Goal: Task Accomplishment & Management: Manage account settings

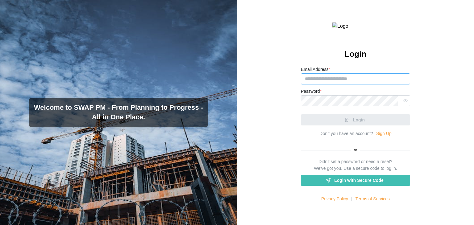
click at [318, 84] on input "Email Address *" at bounding box center [355, 78] width 109 height 11
paste input "**********"
type input "**********"
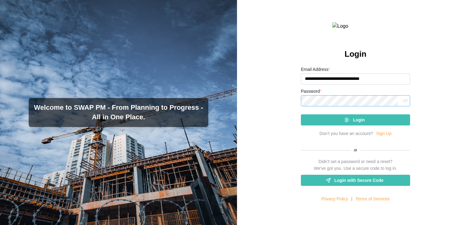
click at [403, 103] on icon "button" at bounding box center [405, 100] width 5 height 5
click at [363, 106] on div "Password *" at bounding box center [355, 97] width 109 height 19
click at [316, 125] on button "Login" at bounding box center [355, 119] width 109 height 11
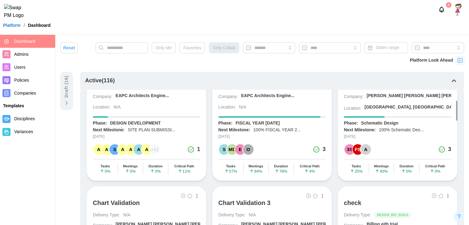
scroll to position [162, 0]
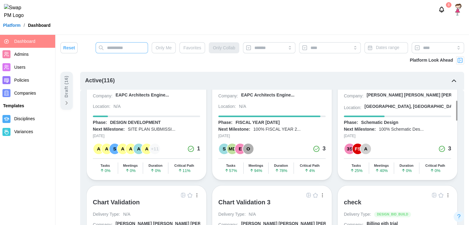
click at [128, 52] on input "text" at bounding box center [122, 47] width 52 height 11
type input "******"
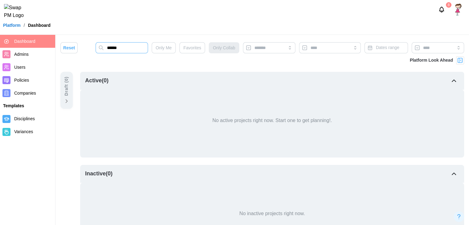
click at [128, 52] on input "******" at bounding box center [122, 47] width 52 height 11
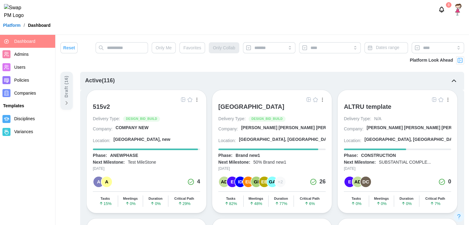
click at [309, 97] on img "button" at bounding box center [308, 99] width 5 height 5
click at [309, 99] on img "button" at bounding box center [308, 99] width 5 height 5
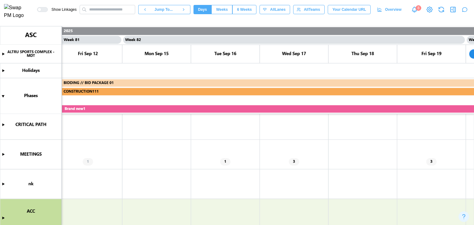
scroll to position [0, 27739]
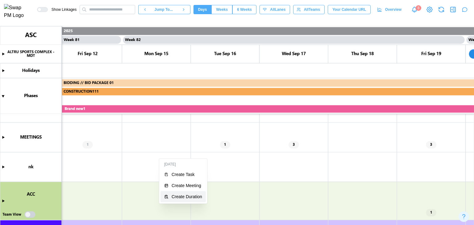
click at [178, 195] on div "Create Duration" at bounding box center [186, 196] width 31 height 5
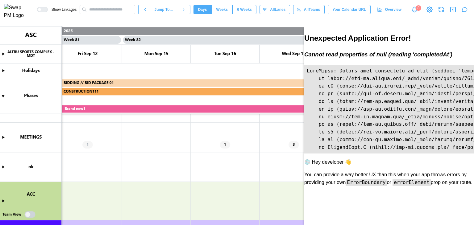
click at [450, 10] on icon "button" at bounding box center [452, 9] width 5 height 5
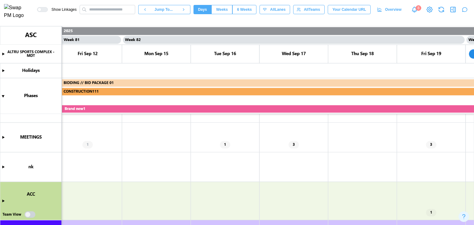
scroll to position [74, 0]
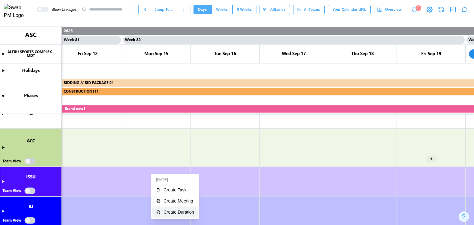
click at [173, 217] on button "Create Duration" at bounding box center [174, 212] width 45 height 11
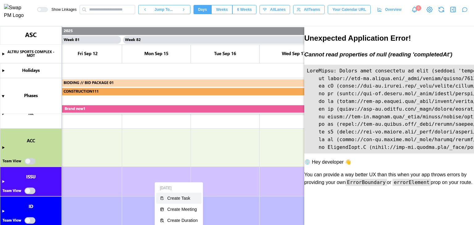
click at [170, 202] on button "Create Task" at bounding box center [178, 198] width 45 height 11
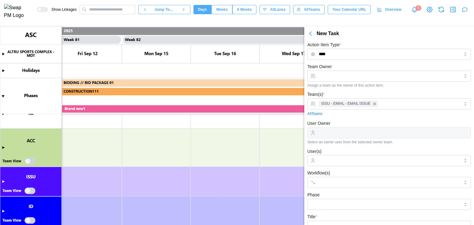
scroll to position [7, 0]
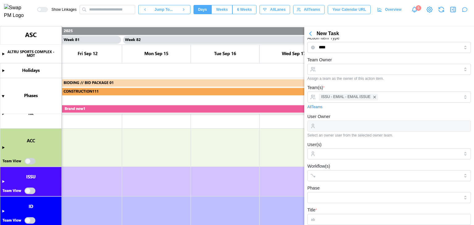
click at [310, 35] on icon "button" at bounding box center [310, 34] width 2 height 4
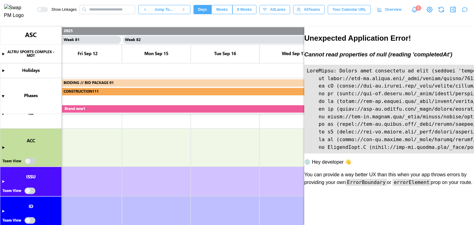
scroll to position [0, 0]
click at [456, 13] on button "button" at bounding box center [452, 9] width 9 height 9
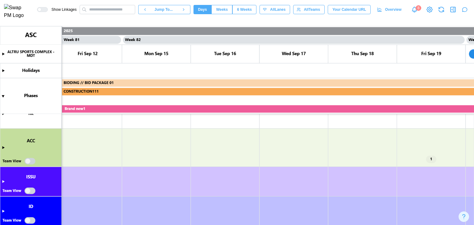
click at [462, 12] on icon "button" at bounding box center [464, 10] width 5 height 4
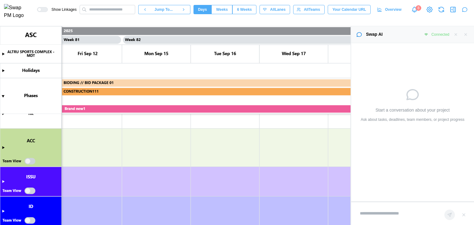
click at [373, 211] on textarea at bounding box center [398, 213] width 84 height 13
click at [455, 36] on icon "button" at bounding box center [455, 34] width 4 height 4
click at [465, 37] on div "Swap AI Connected" at bounding box center [412, 34] width 123 height 17
click at [465, 37] on button "button" at bounding box center [465, 34] width 7 height 7
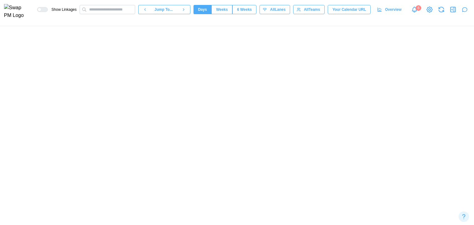
click at [465, 37] on main "Swap AI Connected Start a conversation about your project Ask about tasks, dead…" at bounding box center [237, 112] width 474 height 225
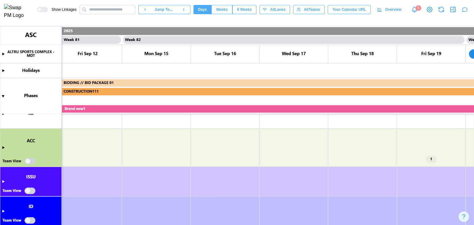
click at [462, 12] on icon "button" at bounding box center [464, 10] width 5 height 4
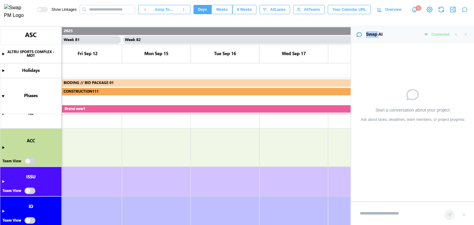
click at [453, 10] on icon "button" at bounding box center [452, 9] width 7 height 7
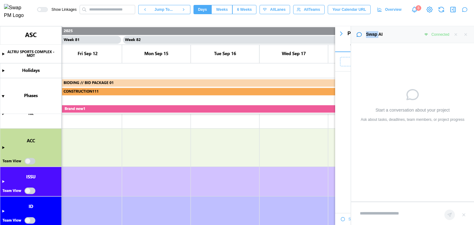
scroll to position [22252, 0]
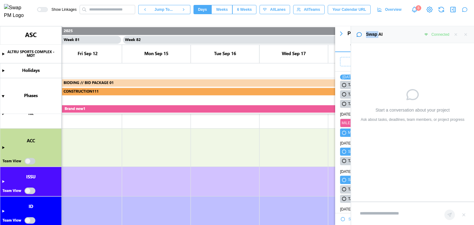
click at [465, 9] on icon "button" at bounding box center [464, 9] width 6 height 6
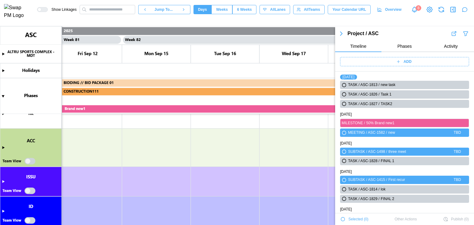
click at [453, 11] on icon "button" at bounding box center [453, 9] width 0 height 5
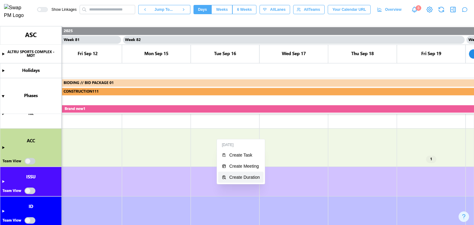
click at [236, 175] on div "Create Duration" at bounding box center [244, 177] width 31 height 5
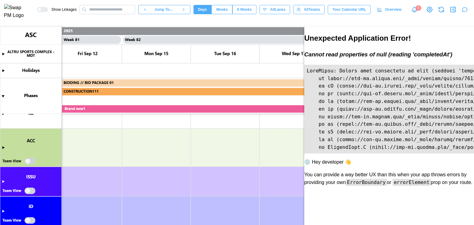
click at [455, 11] on icon "button" at bounding box center [452, 9] width 7 height 7
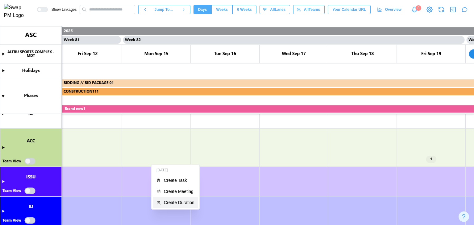
click at [176, 201] on div "Create Duration" at bounding box center [179, 202] width 31 height 5
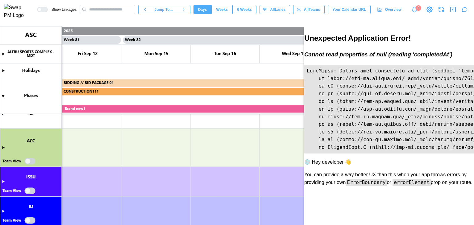
type textarea "*"
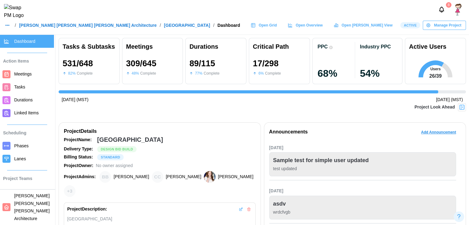
click at [17, 104] on link "Durations" at bounding box center [27, 100] width 54 height 13
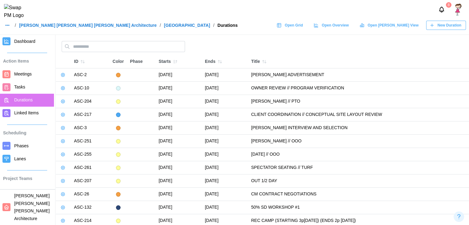
click at [432, 28] on icon "button" at bounding box center [431, 25] width 5 height 5
click at [434, 27] on icon "button" at bounding box center [431, 25] width 5 height 5
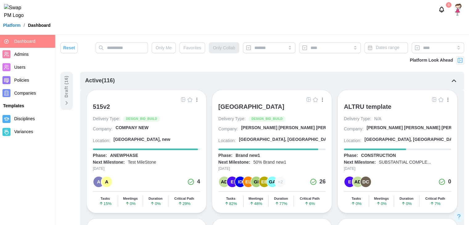
click at [232, 109] on div "[GEOGRAPHIC_DATA]" at bounding box center [251, 106] width 66 height 7
click at [230, 109] on div "[GEOGRAPHIC_DATA]" at bounding box center [251, 106] width 66 height 7
click at [316, 99] on img "button" at bounding box center [315, 99] width 5 height 5
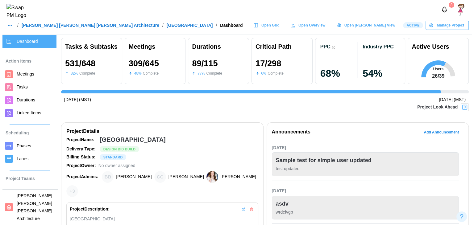
scroll to position [0, 4456]
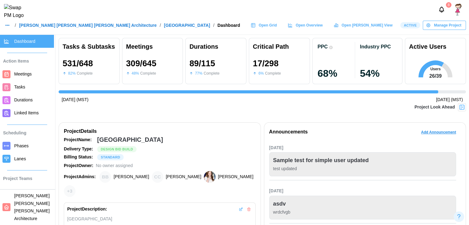
click at [27, 98] on span "Durations" at bounding box center [23, 99] width 18 height 5
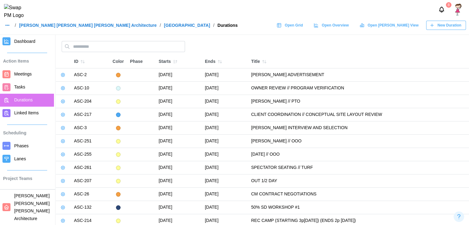
click at [439, 30] on span "New Duration" at bounding box center [449, 25] width 24 height 9
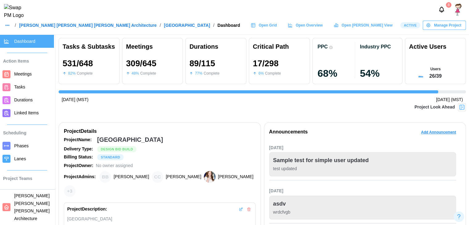
click at [18, 102] on span "Durations" at bounding box center [23, 99] width 18 height 5
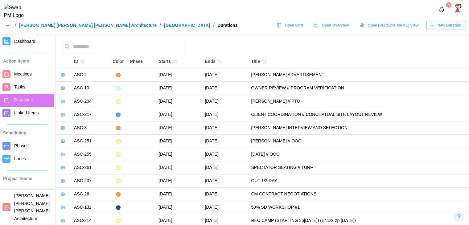
click at [449, 30] on span "New Duration" at bounding box center [449, 25] width 24 height 9
click at [428, 30] on button "New Duration" at bounding box center [446, 25] width 40 height 9
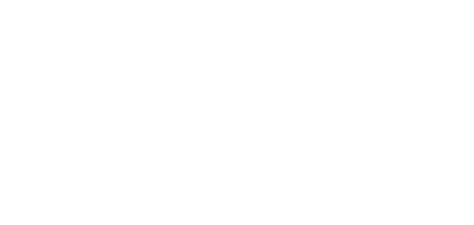
click at [428, 2] on html at bounding box center [237, 1] width 474 height 2
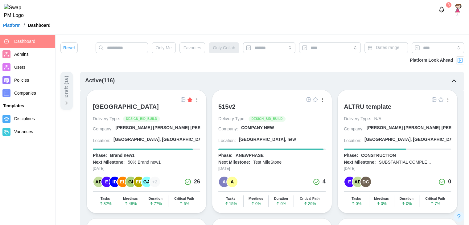
click at [193, 52] on span "Favorites" at bounding box center [192, 48] width 18 height 10
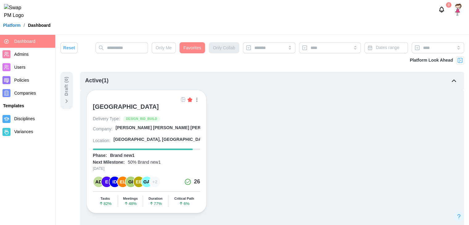
click at [458, 62] on img at bounding box center [460, 60] width 6 height 6
click at [461, 61] on img at bounding box center [460, 60] width 6 height 6
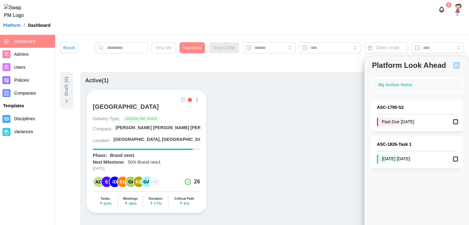
scroll to position [32, 0]
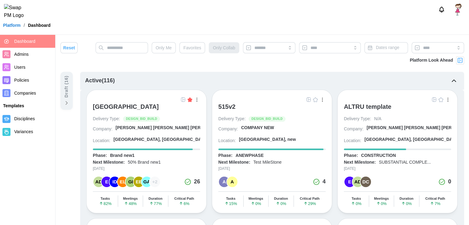
click at [194, 47] on span "Favorites" at bounding box center [192, 48] width 18 height 10
click at [190, 47] on span "Favorites" at bounding box center [192, 48] width 18 height 10
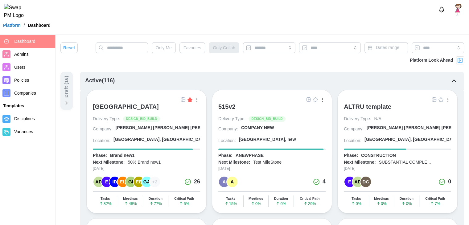
click at [190, 47] on span "Favorites" at bounding box center [192, 48] width 18 height 10
click at [186, 49] on span "Favorites" at bounding box center [192, 48] width 18 height 10
click at [127, 47] on input "text" at bounding box center [122, 47] width 52 height 11
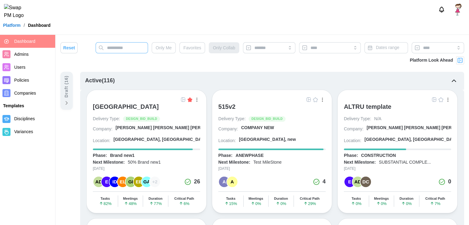
click at [127, 47] on input "text" at bounding box center [122, 47] width 52 height 11
click at [461, 60] on img at bounding box center [460, 60] width 6 height 6
click at [195, 49] on span "Favorites" at bounding box center [192, 48] width 18 height 10
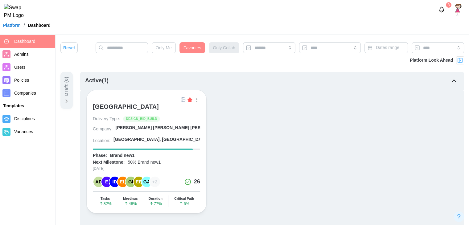
click at [183, 97] on img "button" at bounding box center [183, 99] width 5 height 5
click at [105, 103] on div "[GEOGRAPHIC_DATA]" at bounding box center [126, 106] width 66 height 7
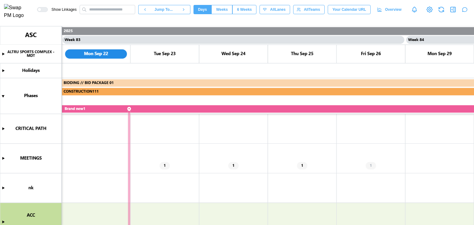
scroll to position [0, 28143]
drag, startPoint x: 245, startPoint y: 120, endPoint x: 231, endPoint y: 134, distance: 19.8
click at [241, 142] on button "Create Task" at bounding box center [252, 146] width 45 height 11
type textarea "*"
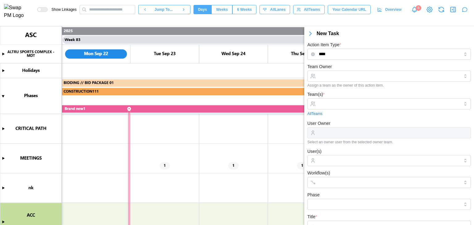
scroll to position [7, 0]
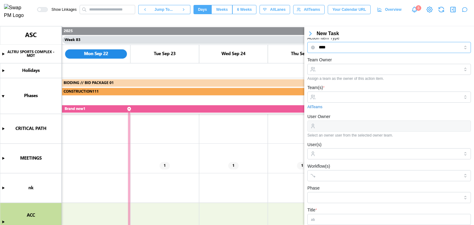
click at [382, 48] on input "****" at bounding box center [388, 47] width 163 height 11
click at [350, 152] on input "User(s)" at bounding box center [388, 153] width 141 height 5
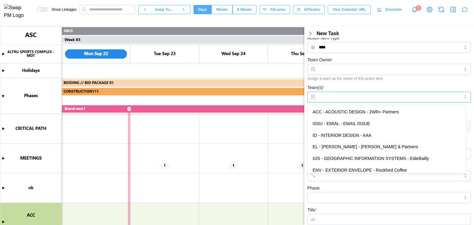
click at [340, 95] on input "Team(s) *" at bounding box center [388, 97] width 141 height 5
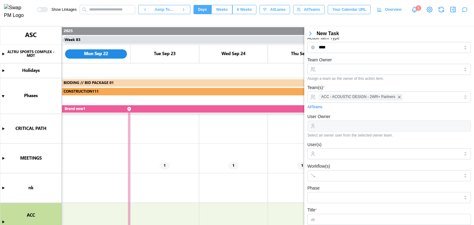
click at [345, 88] on div "Team(s) * ACC - ACOUSTIC DESIGN - 2WR+ Partners All Teams" at bounding box center [388, 97] width 163 height 26
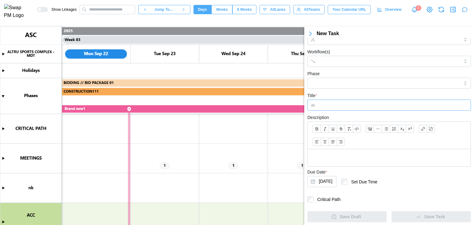
click at [332, 107] on input "Title *" at bounding box center [388, 105] width 163 height 11
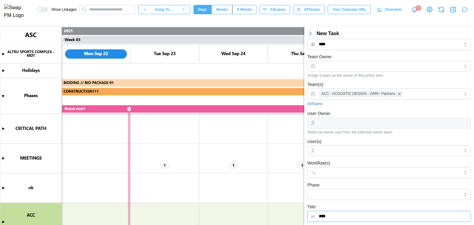
scroll to position [0, 0]
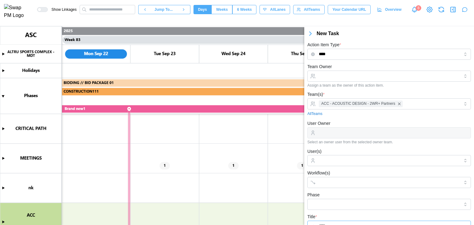
type input "****"
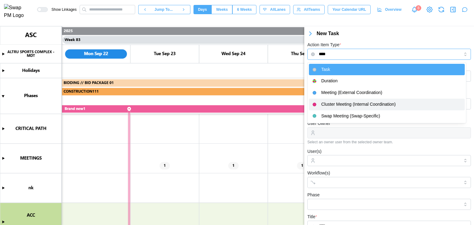
drag, startPoint x: 332, startPoint y: 56, endPoint x: 340, endPoint y: 100, distance: 44.7
click at [340, 100] on body "Show Linkages Jump To... Days Weeks 6 Weeks days All Lanes All Teams Your Calen…" at bounding box center [237, 112] width 474 height 225
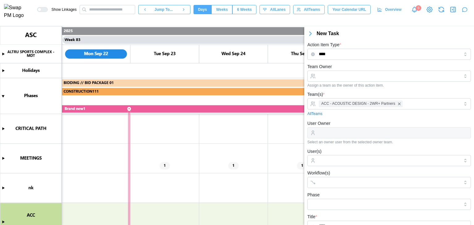
type input "**********"
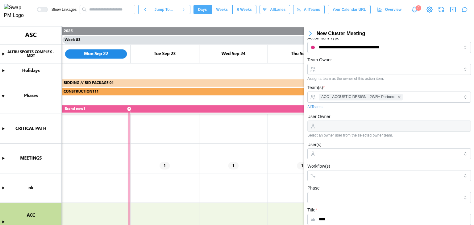
scroll to position [152, 0]
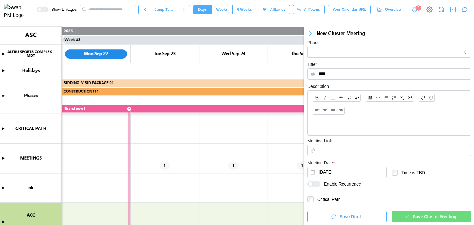
click at [432, 216] on span "Save Cluster Meeting" at bounding box center [434, 216] width 44 height 10
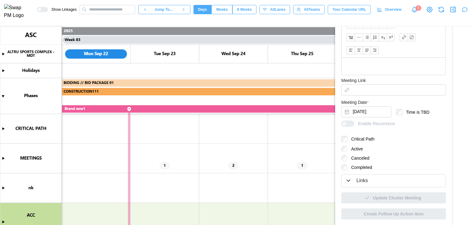
scroll to position [243, 0]
click at [357, 137] on label "Critical Path" at bounding box center [360, 139] width 27 height 6
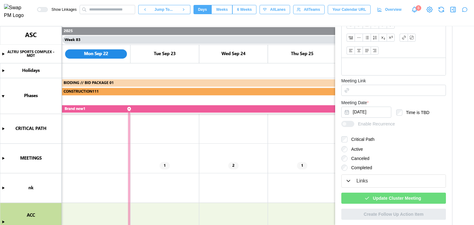
click at [396, 194] on span "Update Cluster Meeting" at bounding box center [396, 198] width 48 height 10
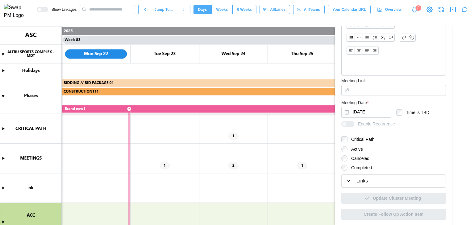
click at [3, 127] on canvas at bounding box center [237, 125] width 474 height 199
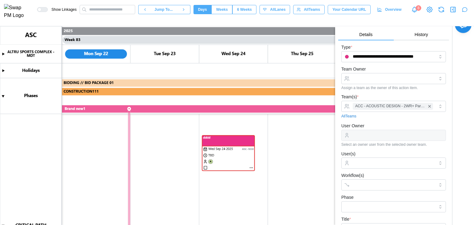
scroll to position [5, 0]
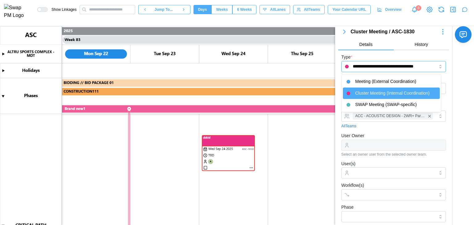
click at [372, 68] on input "**********" at bounding box center [393, 66] width 105 height 11
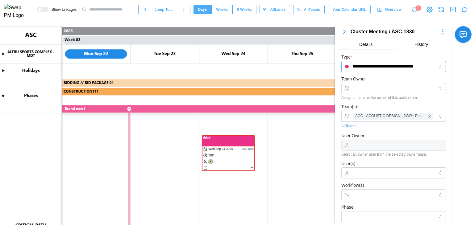
click at [366, 64] on input "**********" at bounding box center [393, 66] width 105 height 11
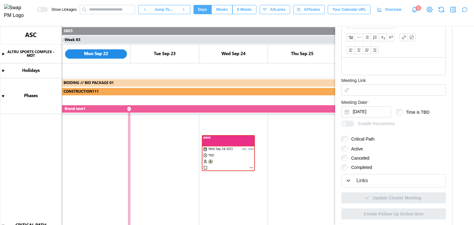
scroll to position [0, 0]
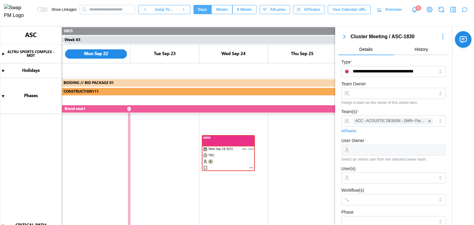
click at [344, 38] on icon "button" at bounding box center [343, 36] width 7 height 7
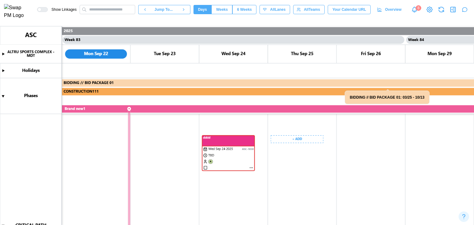
click at [287, 142] on canvas at bounding box center [237, 125] width 474 height 199
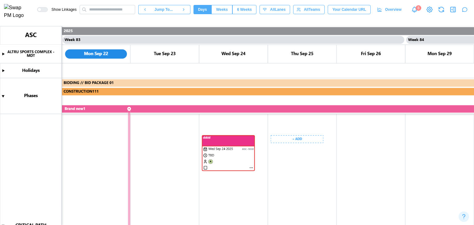
click at [297, 139] on canvas at bounding box center [237, 125] width 474 height 199
click at [294, 139] on canvas at bounding box center [237, 125] width 474 height 199
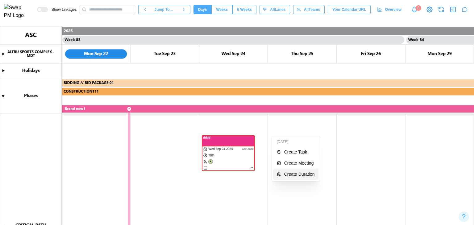
click at [298, 170] on button "Create Duration" at bounding box center [295, 174] width 45 height 11
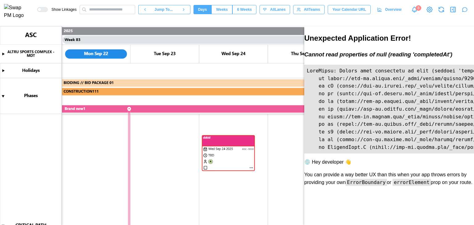
click at [456, 9] on button "button" at bounding box center [452, 9] width 9 height 9
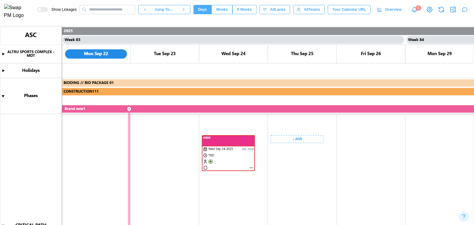
click at [284, 136] on canvas at bounding box center [237, 125] width 474 height 199
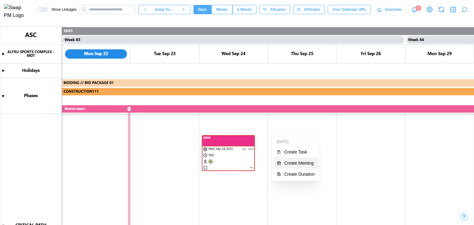
click at [289, 161] on div "Create Meeting" at bounding box center [299, 163] width 31 height 5
type textarea "*"
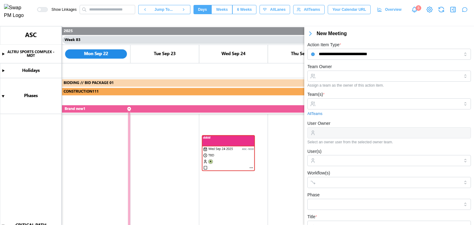
scroll to position [7, 0]
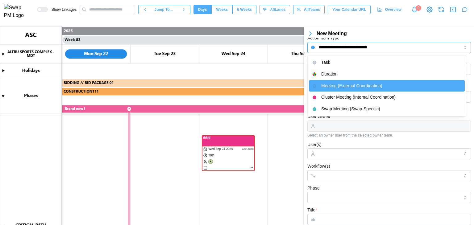
click at [380, 51] on input "**********" at bounding box center [388, 47] width 163 height 11
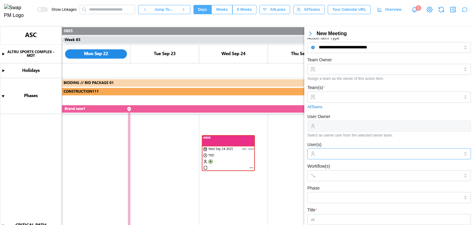
click at [353, 158] on div at bounding box center [388, 154] width 142 height 10
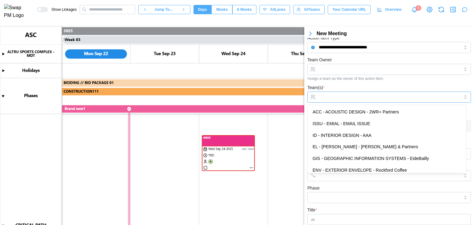
drag, startPoint x: 322, startPoint y: 96, endPoint x: 334, endPoint y: 109, distance: 18.1
click at [334, 109] on body "**********" at bounding box center [237, 112] width 474 height 225
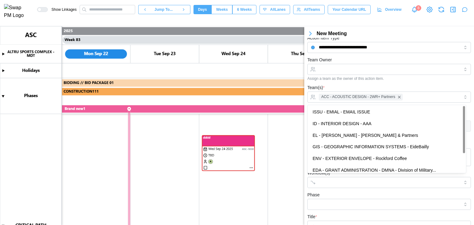
click at [328, 88] on div "Team(s) * ACC - ACOUSTIC DESIGN - 2WR+ Partners All Teams" at bounding box center [388, 97] width 163 height 26
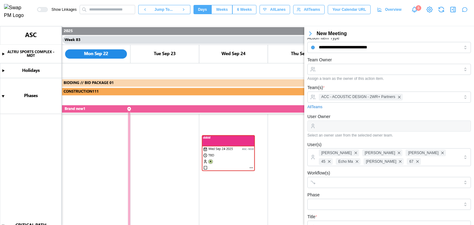
scroll to position [159, 0]
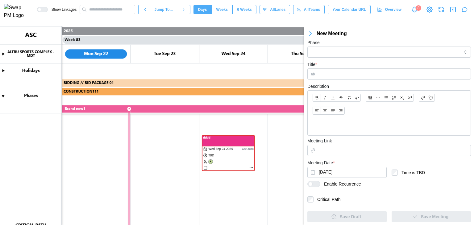
click at [318, 197] on label "Critical Path" at bounding box center [326, 199] width 27 height 6
click at [333, 75] on input "*" at bounding box center [388, 73] width 163 height 11
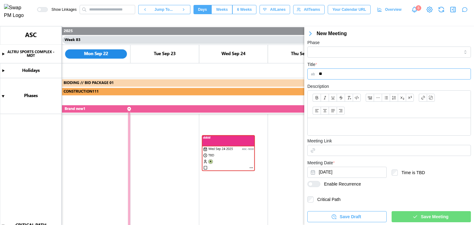
type input "*"
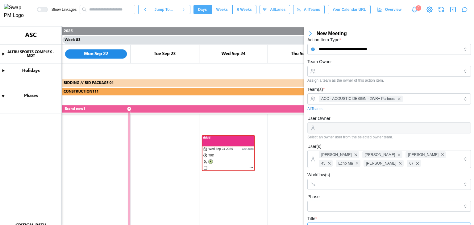
scroll to position [0, 0]
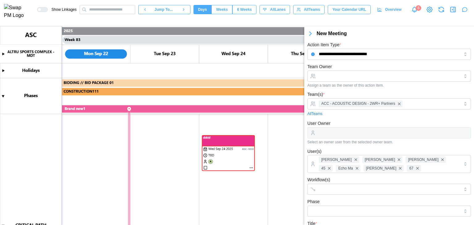
type input "******"
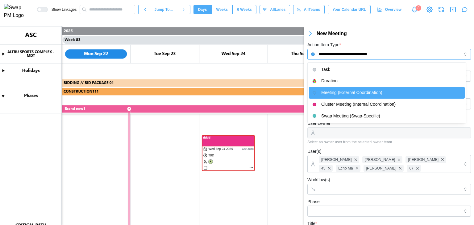
click at [347, 56] on input "**********" at bounding box center [388, 54] width 163 height 11
type input "****"
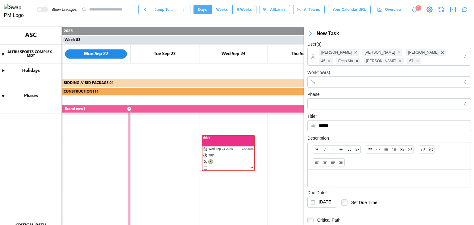
scroll to position [128, 0]
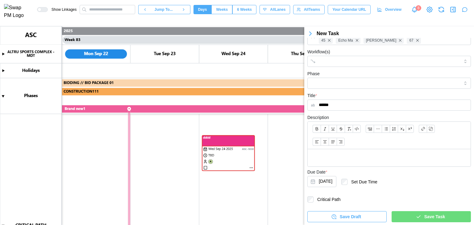
click at [402, 211] on div "Save Task" at bounding box center [429, 216] width 69 height 10
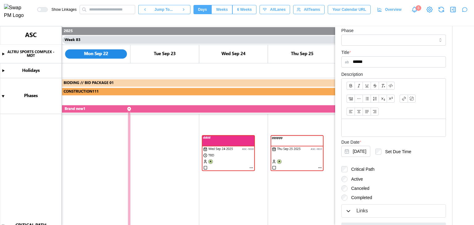
scroll to position [0, 0]
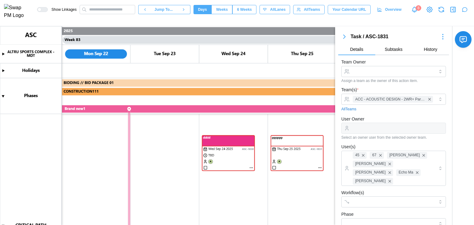
click at [346, 38] on icon "button" at bounding box center [343, 36] width 7 height 7
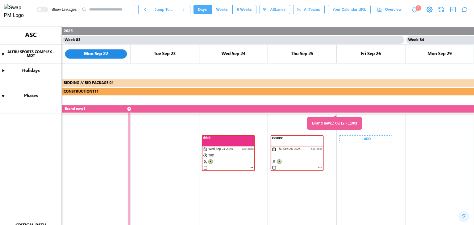
click at [353, 138] on canvas at bounding box center [237, 125] width 474 height 199
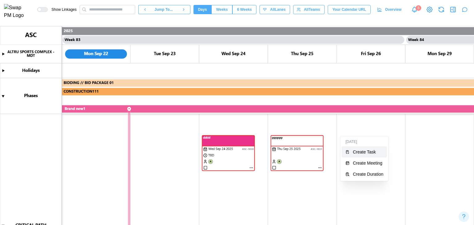
click at [355, 155] on button "Create Task" at bounding box center [363, 151] width 45 height 11
type textarea "*"
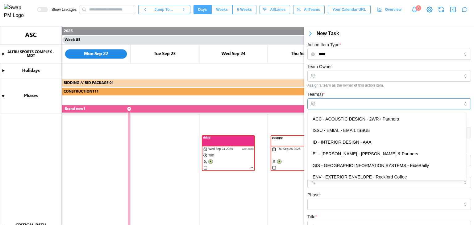
click at [350, 103] on input "Team(s) *" at bounding box center [388, 103] width 141 height 5
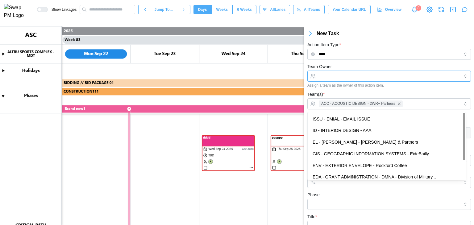
click at [357, 80] on input "Team Owner" at bounding box center [388, 76] width 163 height 11
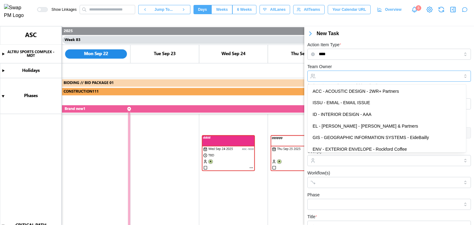
scroll to position [121, 0]
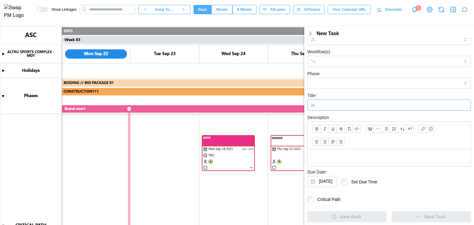
click at [340, 109] on input "Title *" at bounding box center [388, 105] width 163 height 11
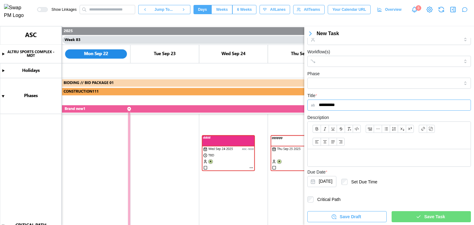
scroll to position [0, 0]
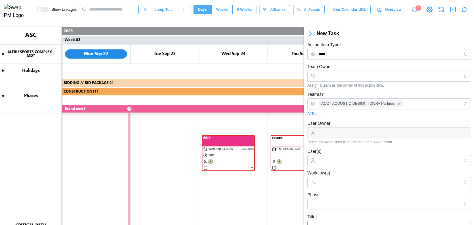
type input "**********"
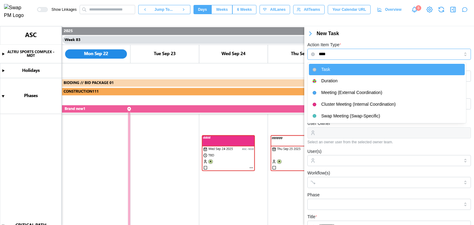
click at [330, 51] on input "****" at bounding box center [388, 54] width 163 height 11
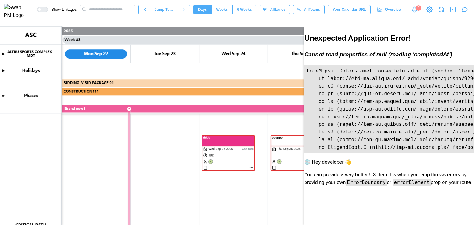
click at [454, 8] on icon "button" at bounding box center [452, 9] width 7 height 7
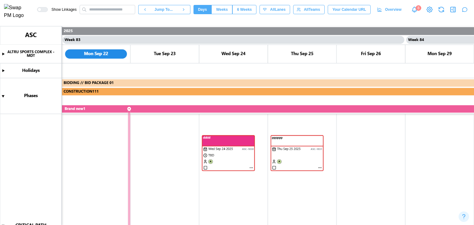
type textarea "*"
click at [248, 89] on canvas at bounding box center [237, 125] width 474 height 199
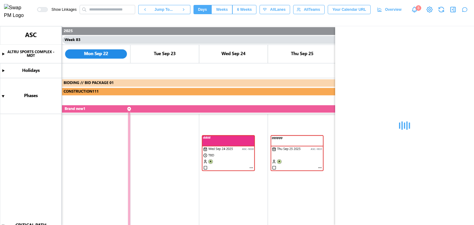
type textarea "*"
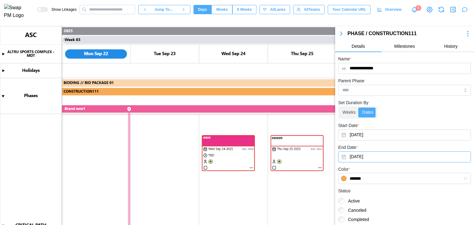
click at [365, 156] on button "Oct 6, 2025" at bounding box center [404, 156] width 133 height 11
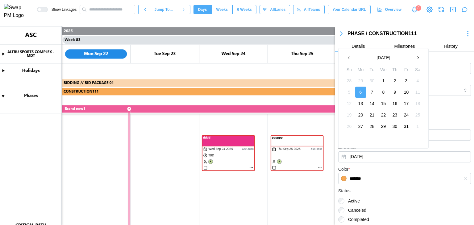
click at [412, 61] on button "button" at bounding box center [417, 57] width 11 height 11
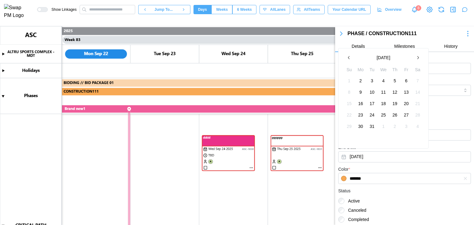
click at [412, 61] on button "button" at bounding box center [417, 57] width 11 height 11
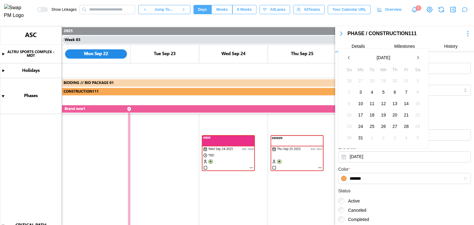
click at [412, 61] on button "button" at bounding box center [417, 57] width 11 height 11
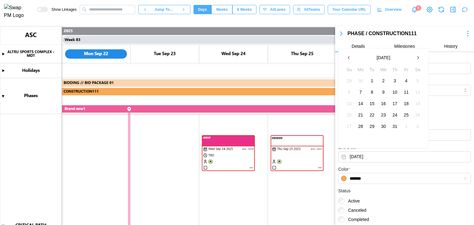
click at [412, 61] on button "button" at bounding box center [417, 57] width 11 height 11
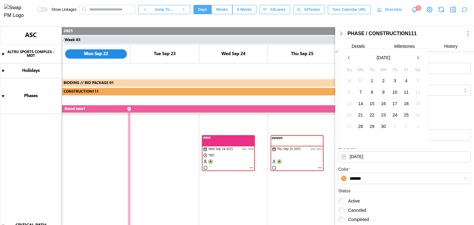
click at [412, 61] on button "button" at bounding box center [417, 57] width 11 height 11
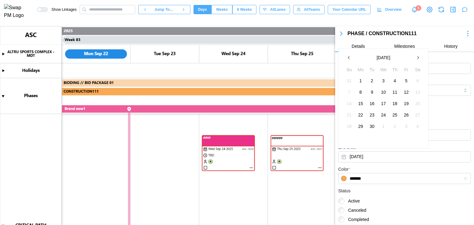
click at [412, 61] on button "button" at bounding box center [417, 57] width 11 height 11
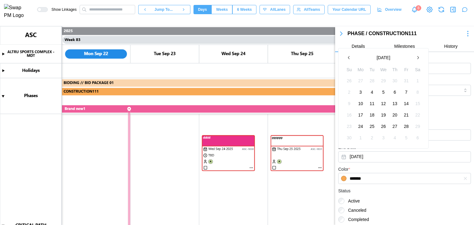
click at [412, 61] on button "button" at bounding box center [417, 57] width 11 height 11
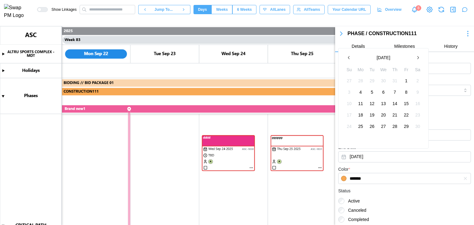
click at [412, 61] on button "button" at bounding box center [417, 57] width 11 height 11
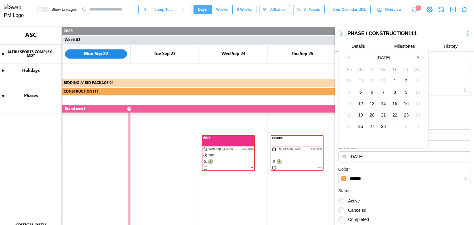
click at [412, 61] on button "button" at bounding box center [417, 57] width 11 height 11
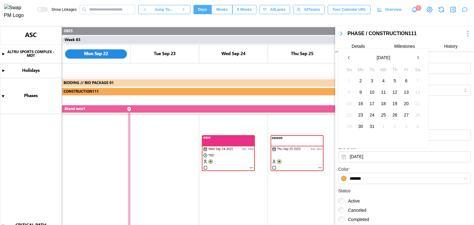
click at [412, 61] on button "button" at bounding box center [417, 57] width 11 height 11
click at [413, 64] on div "August 2029 Su Mo Tu We Th Fr Sa 29 30 31 1 2 3 4 5 6 7 8 9 10 11 12 13 14 15 1…" at bounding box center [383, 92] width 80 height 80
click at [413, 59] on button "button" at bounding box center [417, 57] width 11 height 11
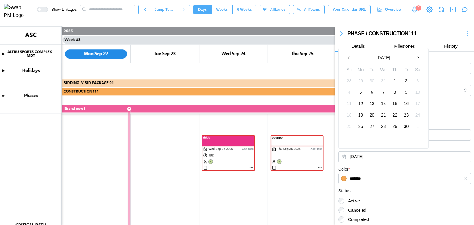
click at [413, 59] on button "button" at bounding box center [417, 57] width 11 height 11
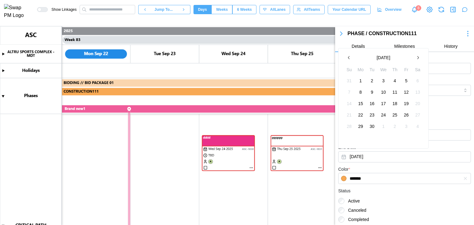
click at [413, 59] on button "button" at bounding box center [417, 57] width 11 height 11
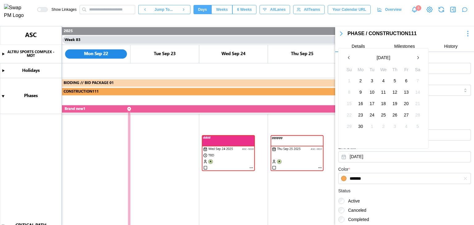
click at [413, 59] on button "button" at bounding box center [417, 57] width 11 height 11
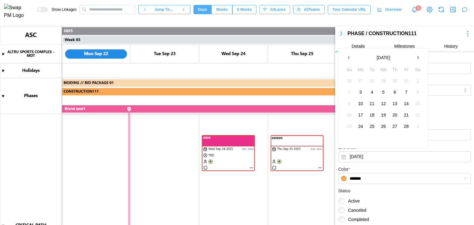
click at [413, 59] on button "button" at bounding box center [417, 57] width 11 height 11
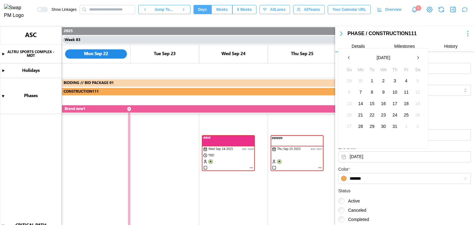
click at [413, 59] on button "button" at bounding box center [417, 57] width 11 height 11
click at [251, 167] on canvas at bounding box center [237, 125] width 474 height 199
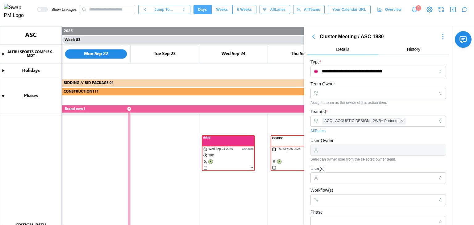
scroll to position [117, 0]
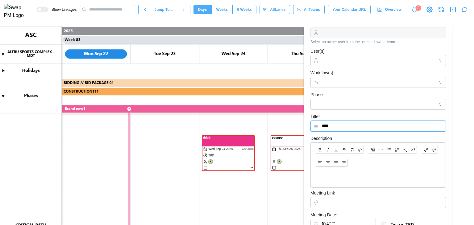
type textarea "*"
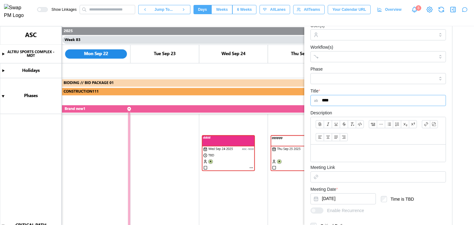
scroll to position [230, 0]
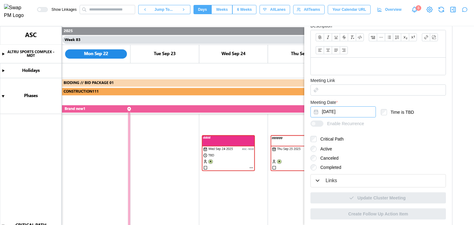
click at [324, 115] on button "Sep 24, 2025" at bounding box center [342, 111] width 65 height 11
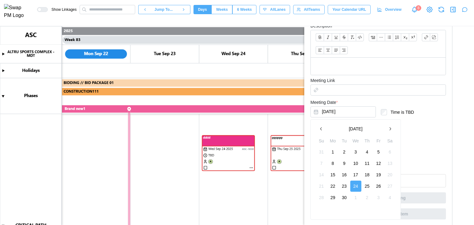
click at [387, 126] on button "button" at bounding box center [389, 128] width 11 height 11
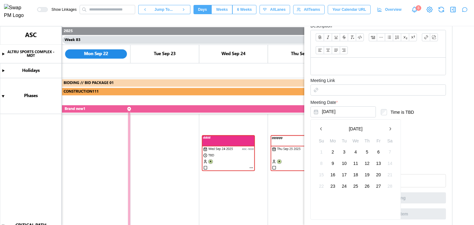
click at [387, 126] on button "button" at bounding box center [389, 128] width 11 height 11
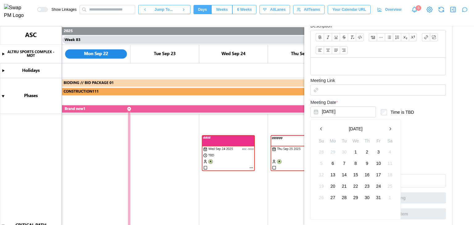
click at [387, 126] on button "button" at bounding box center [389, 128] width 11 height 11
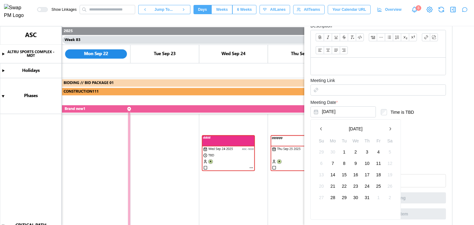
click at [387, 126] on button "button" at bounding box center [389, 128] width 11 height 11
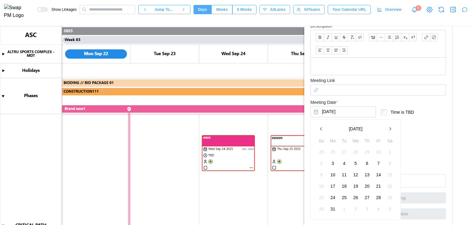
click at [387, 126] on button "button" at bounding box center [389, 128] width 11 height 11
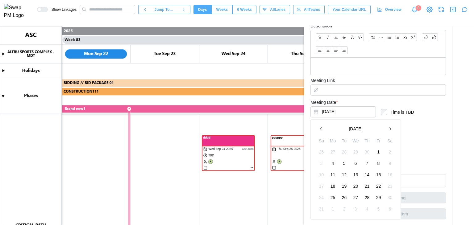
click at [387, 126] on button "button" at bounding box center [389, 128] width 11 height 11
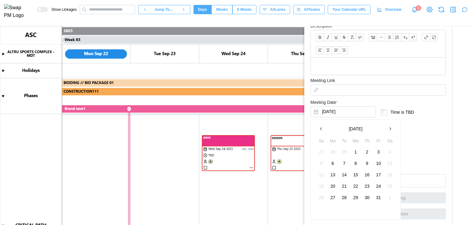
click at [387, 126] on button "button" at bounding box center [389, 128] width 11 height 11
type textarea "*"
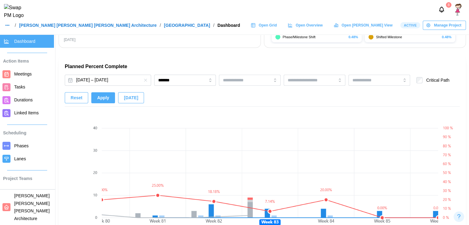
scroll to position [380, 0]
click at [107, 79] on button "[DATE] – [DATE]" at bounding box center [108, 79] width 86 height 11
click at [160, 68] on h2 "Planned Percent Complete" at bounding box center [262, 66] width 395 height 7
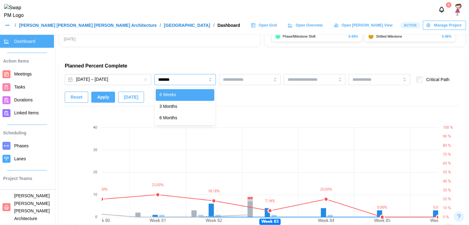
click at [173, 84] on input "*******" at bounding box center [185, 79] width 62 height 11
type input "********"
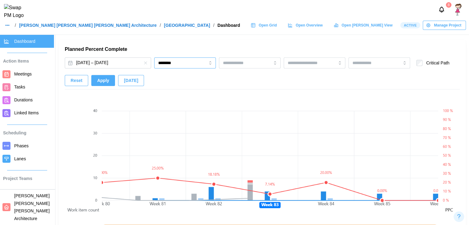
scroll to position [398, 0]
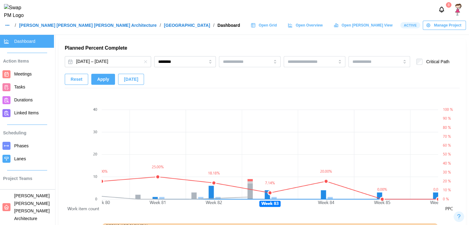
click at [104, 84] on span "Apply" at bounding box center [103, 79] width 12 height 10
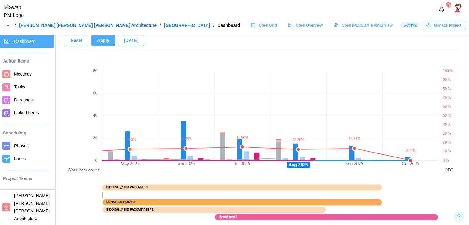
scroll to position [496, 0]
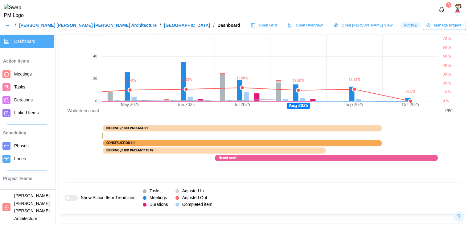
click at [18, 152] on link "Phases" at bounding box center [27, 145] width 54 height 13
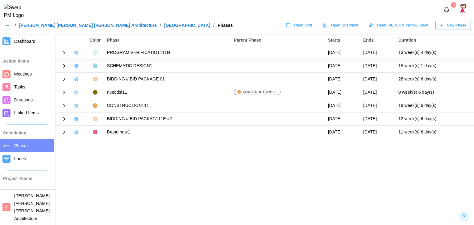
click at [448, 30] on span "New Phase" at bounding box center [455, 25] width 19 height 9
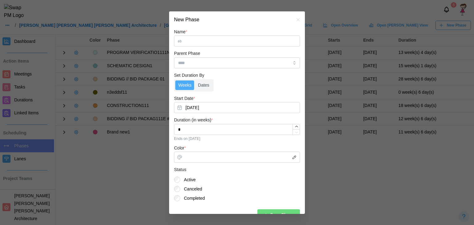
click at [225, 42] on input "Name *" at bounding box center [237, 40] width 126 height 11
type input "***"
click at [196, 104] on button "[DATE]" at bounding box center [237, 107] width 126 height 11
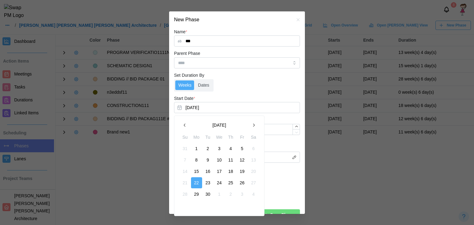
click at [251, 125] on icon "button" at bounding box center [253, 125] width 5 height 5
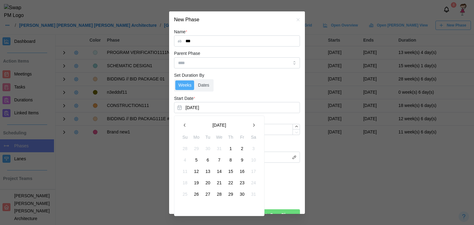
click at [251, 125] on icon "button" at bounding box center [253, 125] width 5 height 5
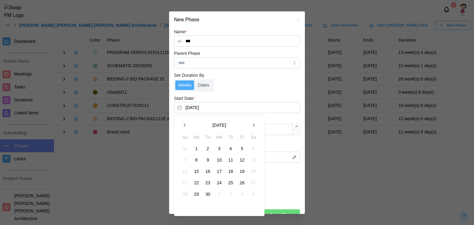
click at [251, 125] on icon "button" at bounding box center [253, 125] width 5 height 5
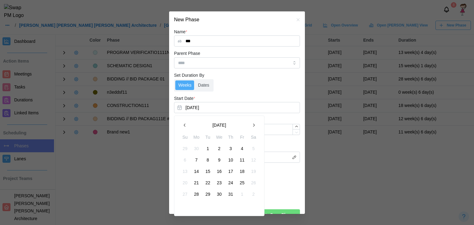
click at [251, 125] on icon "button" at bounding box center [253, 125] width 5 height 5
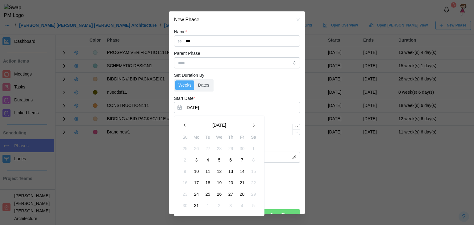
click at [251, 125] on icon "button" at bounding box center [253, 125] width 5 height 5
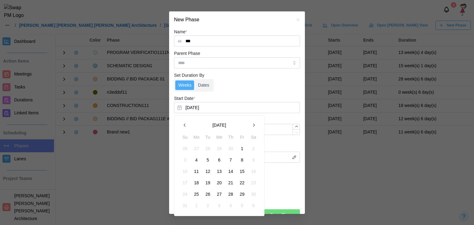
click at [251, 125] on icon "button" at bounding box center [253, 125] width 5 height 5
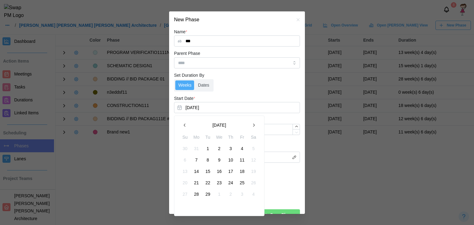
click at [251, 125] on icon "button" at bounding box center [253, 125] width 5 height 5
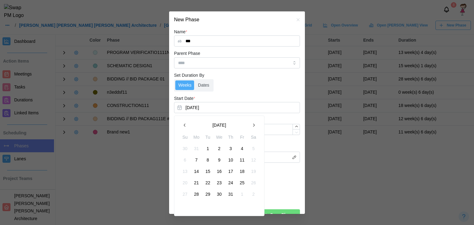
click at [251, 125] on icon "button" at bounding box center [253, 125] width 5 height 5
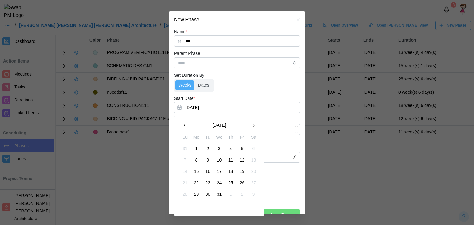
click at [251, 125] on icon "button" at bounding box center [253, 125] width 5 height 5
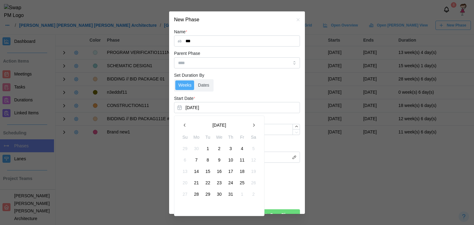
click at [251, 125] on icon "button" at bounding box center [253, 125] width 5 height 5
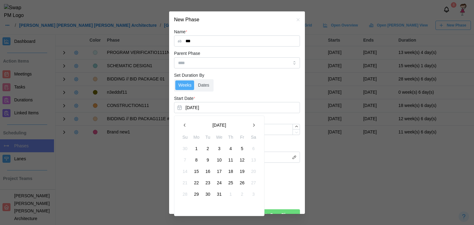
click at [251, 125] on icon "button" at bounding box center [253, 125] width 5 height 5
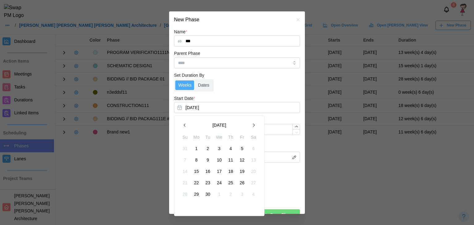
click at [251, 125] on icon "button" at bounding box center [253, 125] width 5 height 5
click at [232, 175] on button "13" at bounding box center [230, 171] width 11 height 11
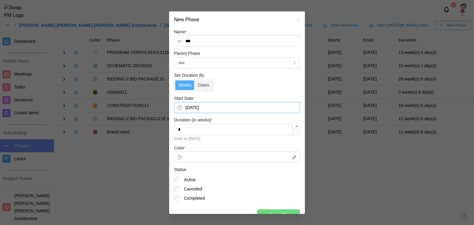
scroll to position [11, 0]
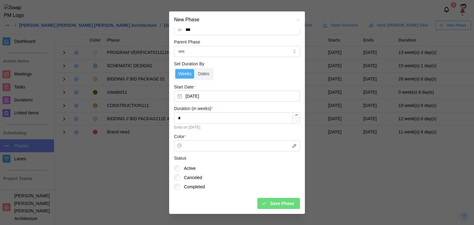
click at [273, 207] on span "Save Phase" at bounding box center [282, 203] width 24 height 10
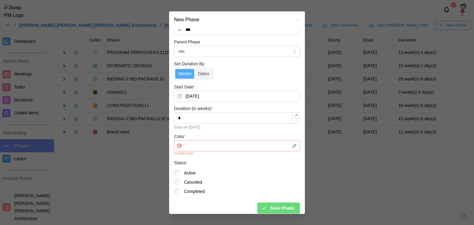
click at [262, 183] on div "Status Active Canceled Completed" at bounding box center [237, 176] width 126 height 35
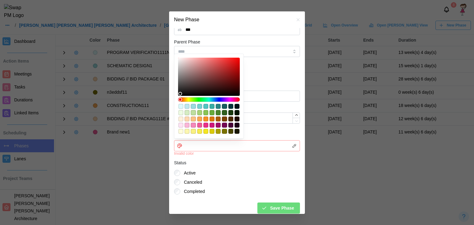
click at [216, 142] on input "Color *" at bounding box center [237, 145] width 126 height 11
click at [193, 117] on div "#fbc284" at bounding box center [193, 119] width 5 height 5
type input "*******"
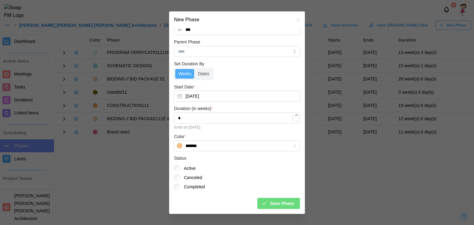
click at [262, 199] on div "Save Phase" at bounding box center [277, 203] width 33 height 10
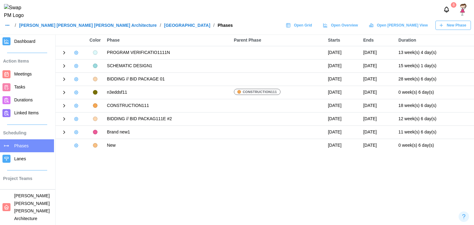
click at [76, 145] on icon "button" at bounding box center [76, 145] width 1 height 1
click at [100, 179] on div "Delete Phase" at bounding box center [98, 179] width 28 height 5
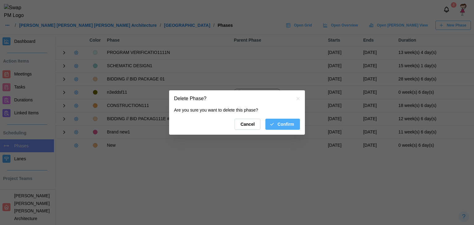
click at [286, 125] on span "Confirm" at bounding box center [285, 124] width 17 height 10
